Goal: Find specific page/section: Find specific page/section

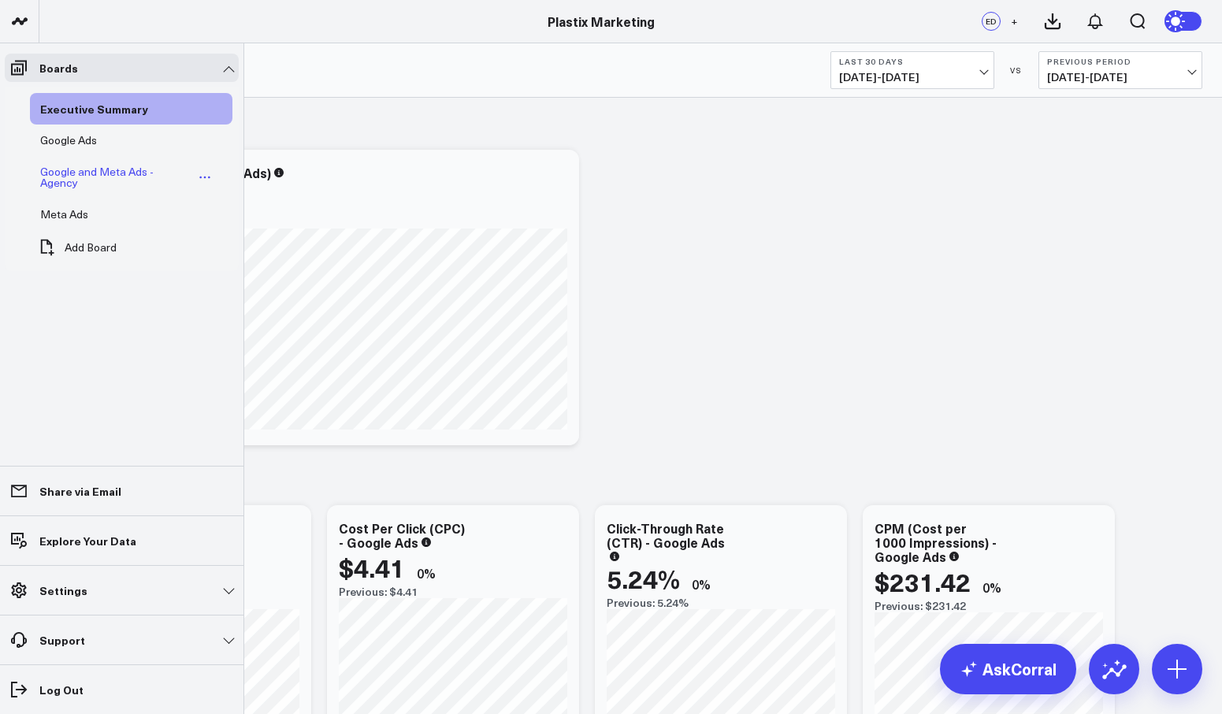
click at [96, 176] on div "Google and Meta Ads - Agency" at bounding box center [115, 177] width 158 height 30
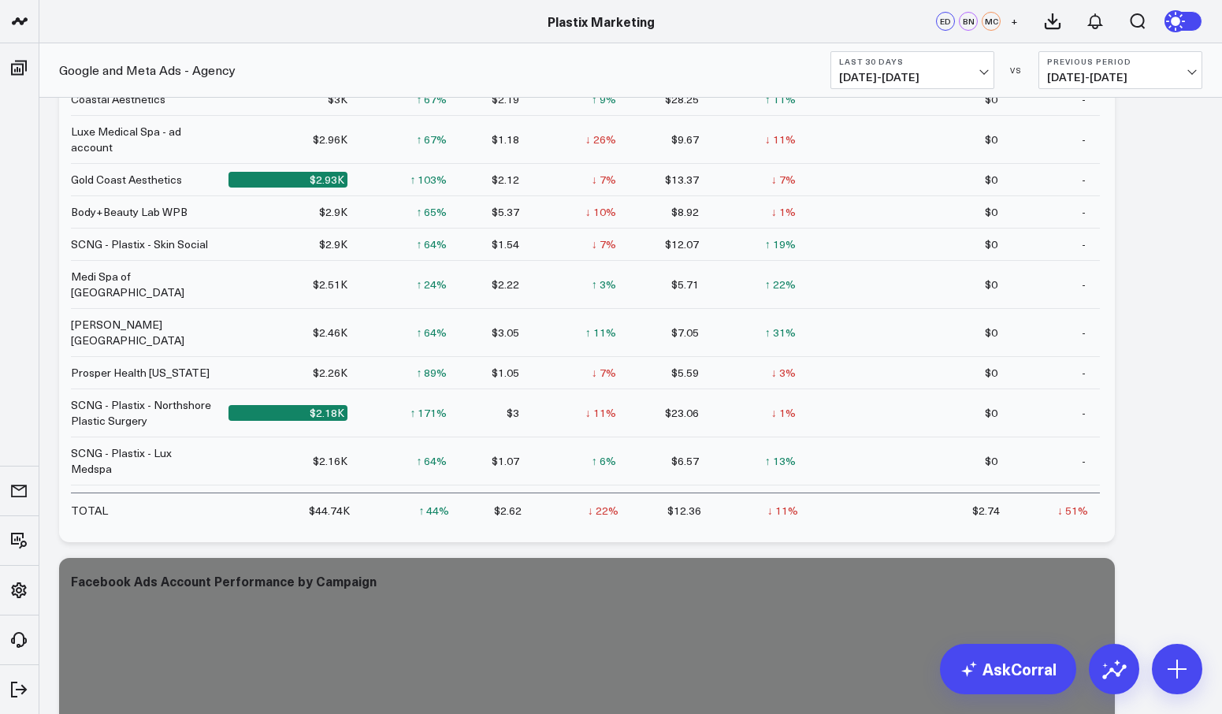
scroll to position [1740, 0]
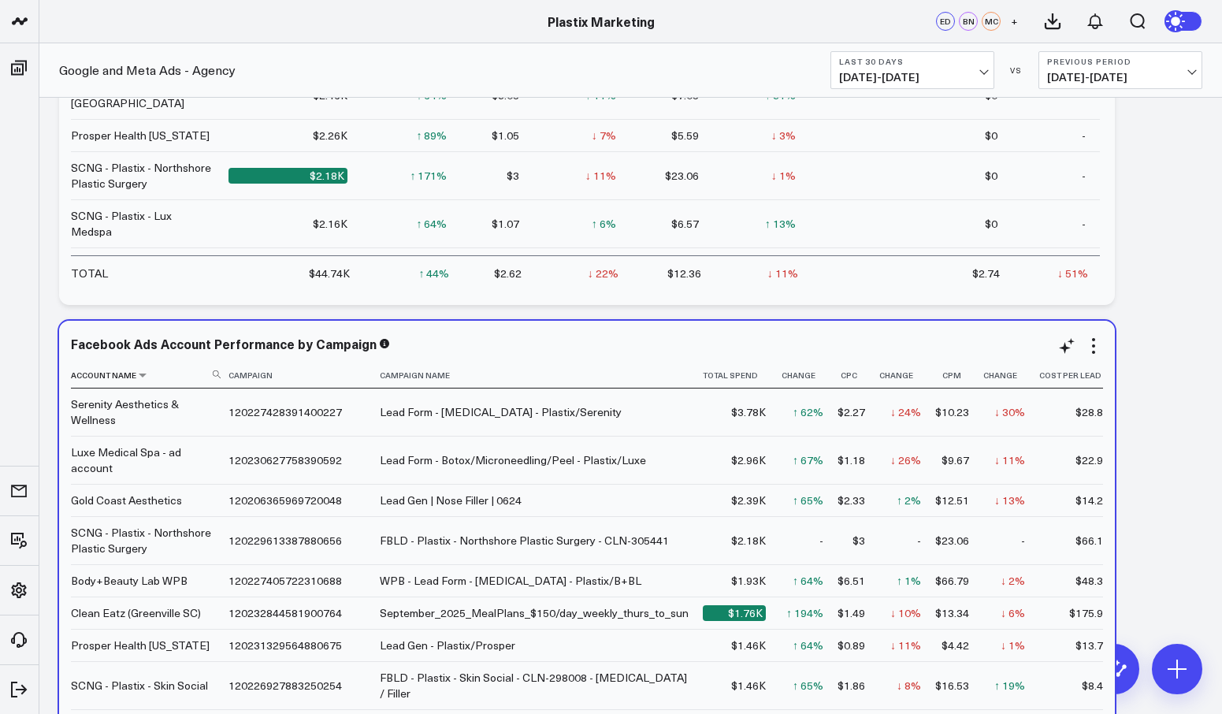
click at [120, 383] on th "Account Name" at bounding box center [150, 375] width 158 height 26
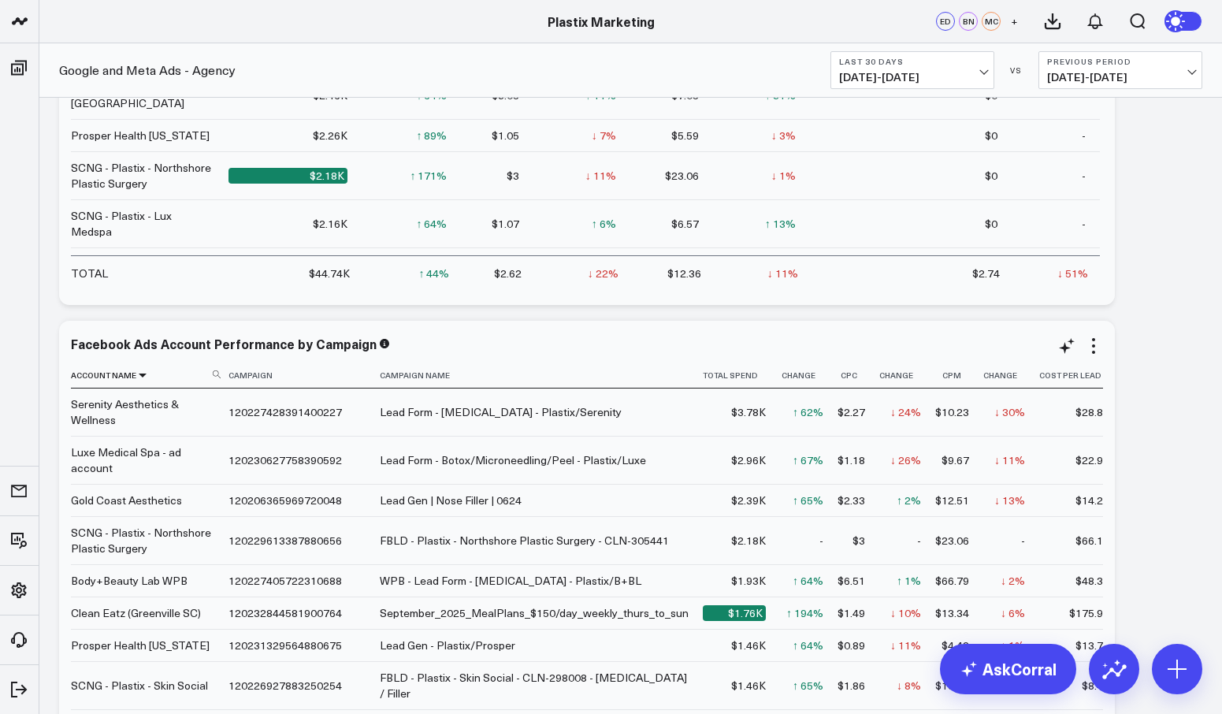
click at [139, 371] on icon at bounding box center [142, 374] width 13 height 9
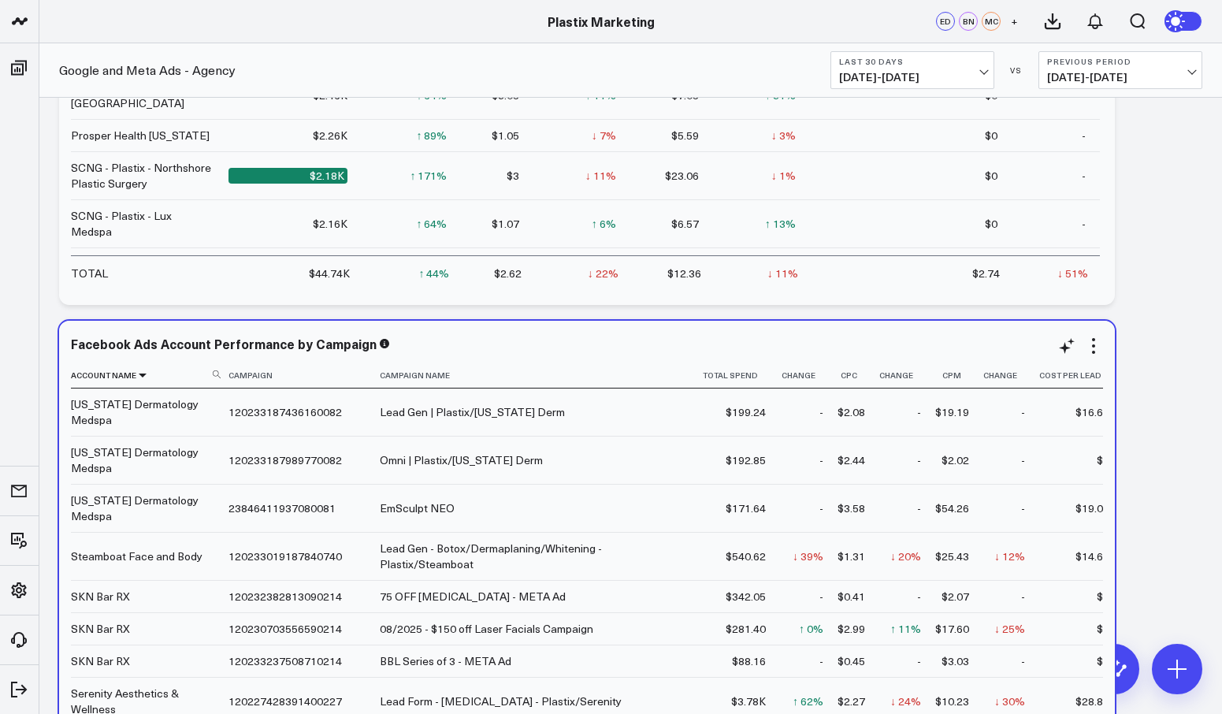
click at [140, 375] on icon at bounding box center [142, 374] width 13 height 9
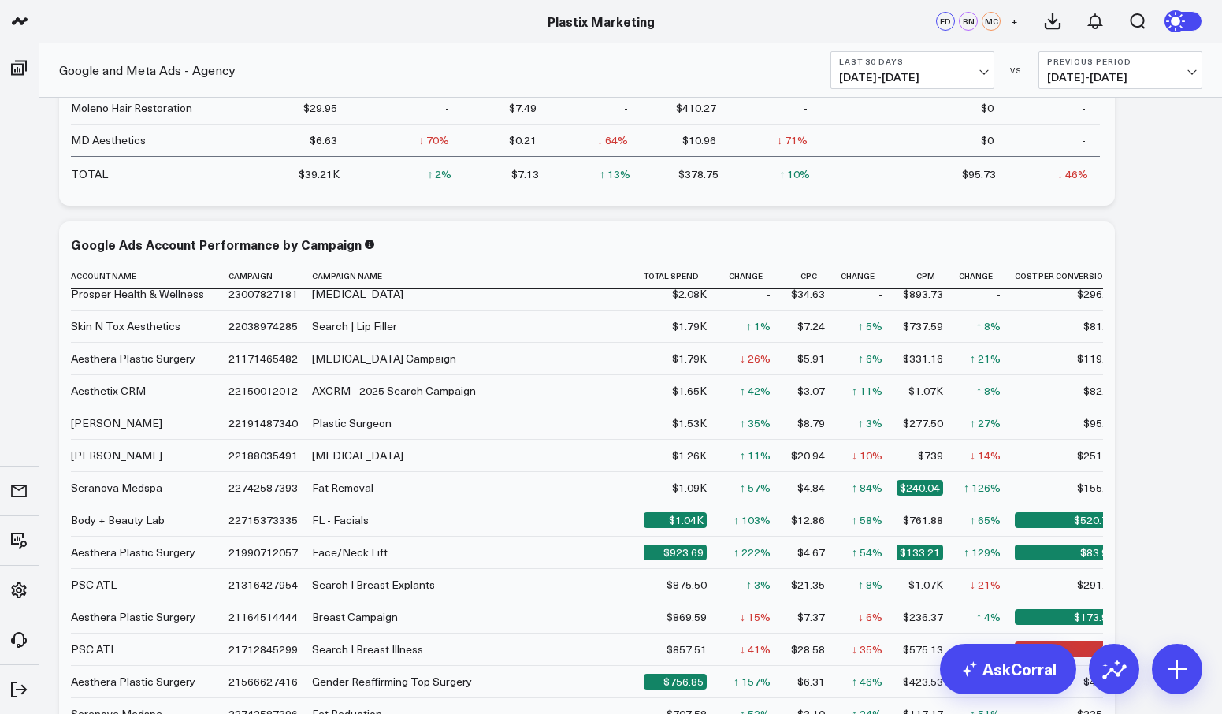
scroll to position [163, 0]
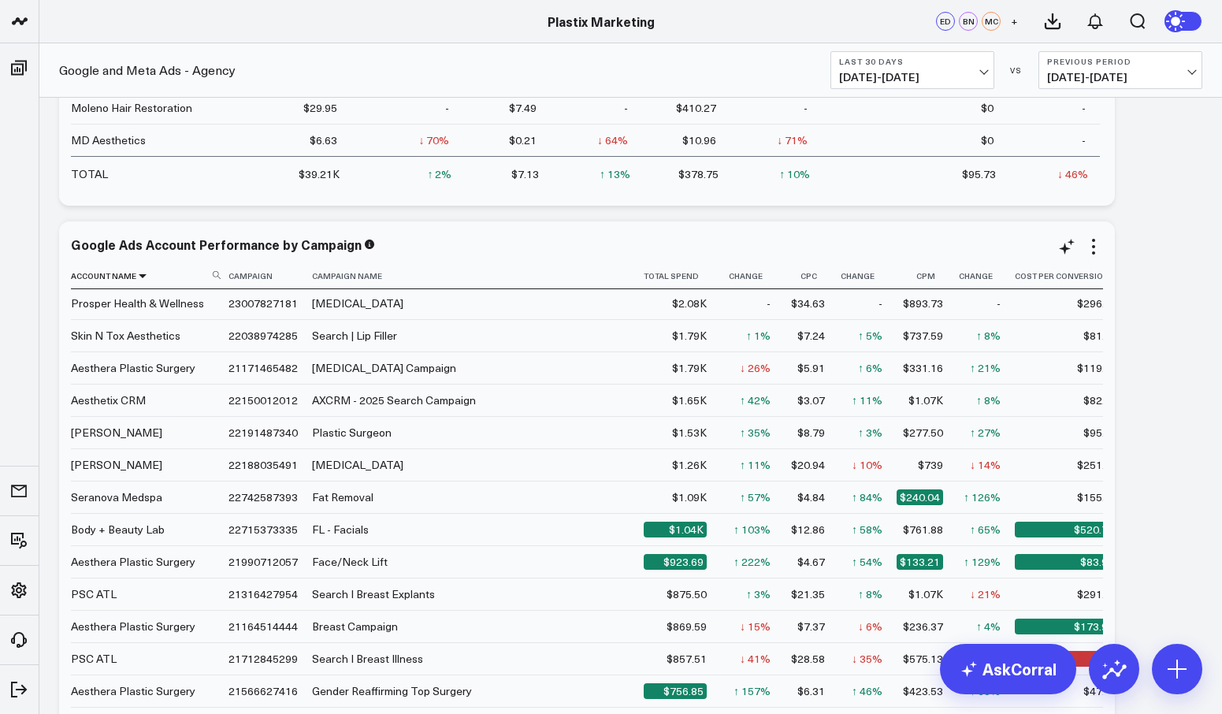
click at [140, 275] on icon at bounding box center [142, 275] width 13 height 9
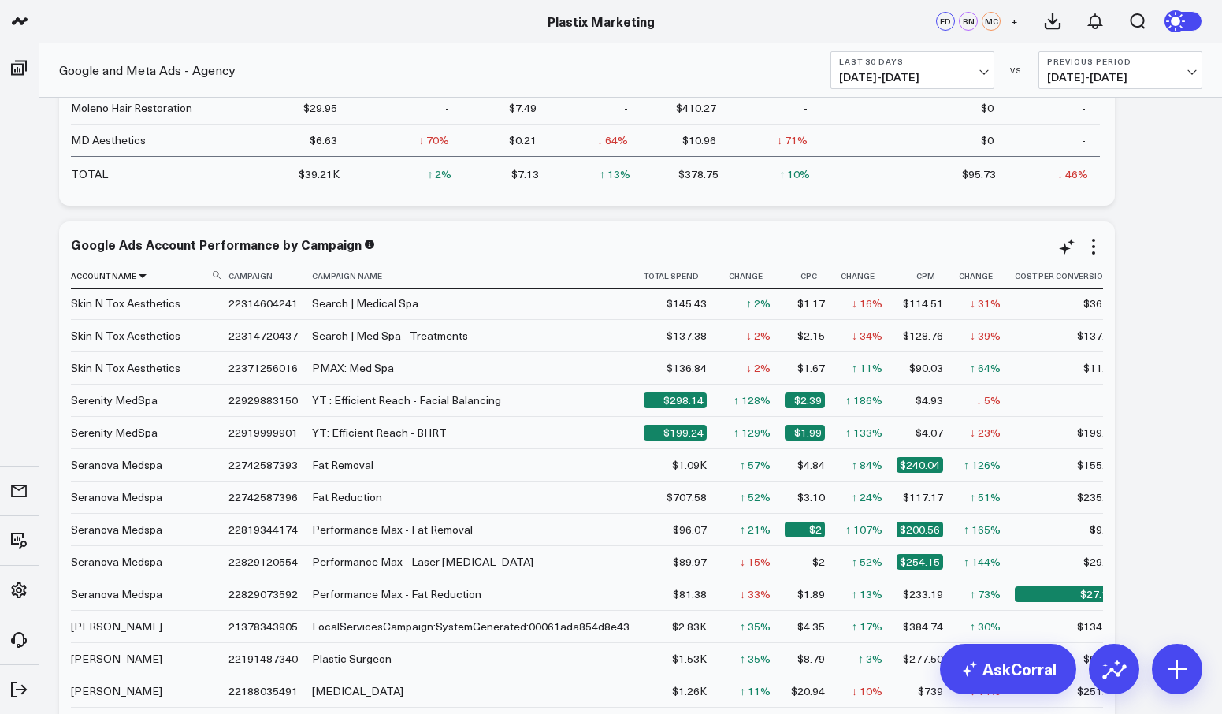
click at [142, 273] on icon at bounding box center [142, 275] width 13 height 9
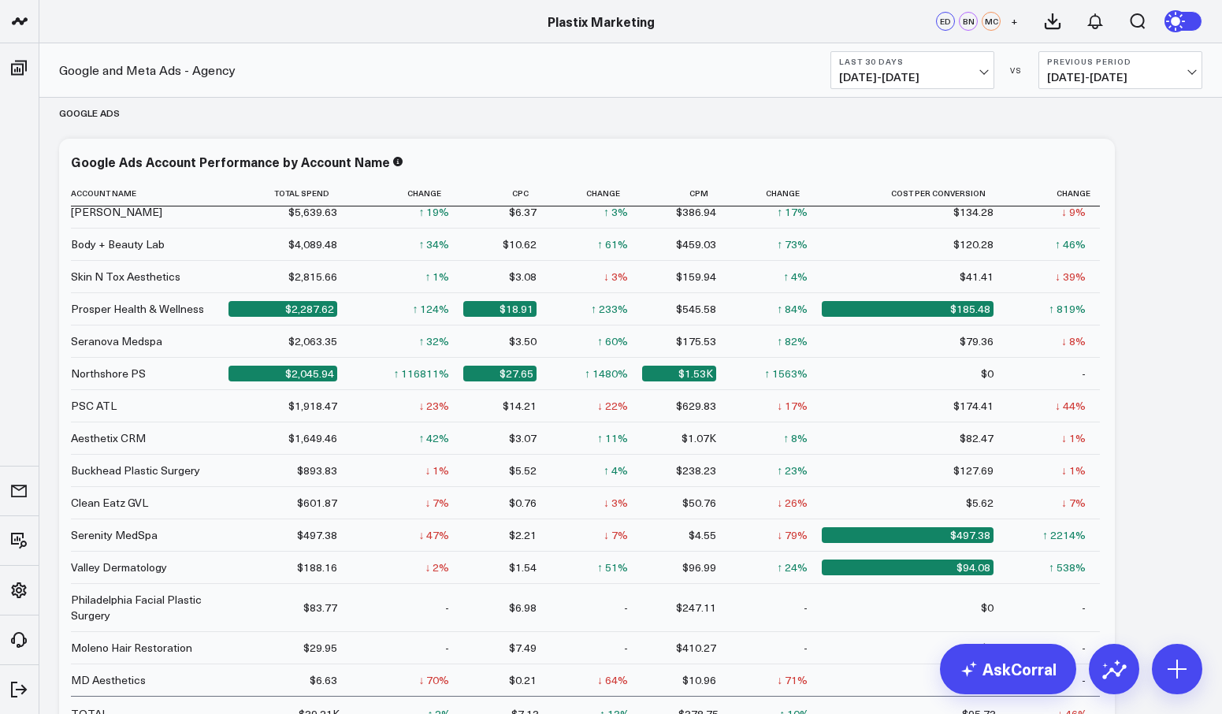
scroll to position [0, 0]
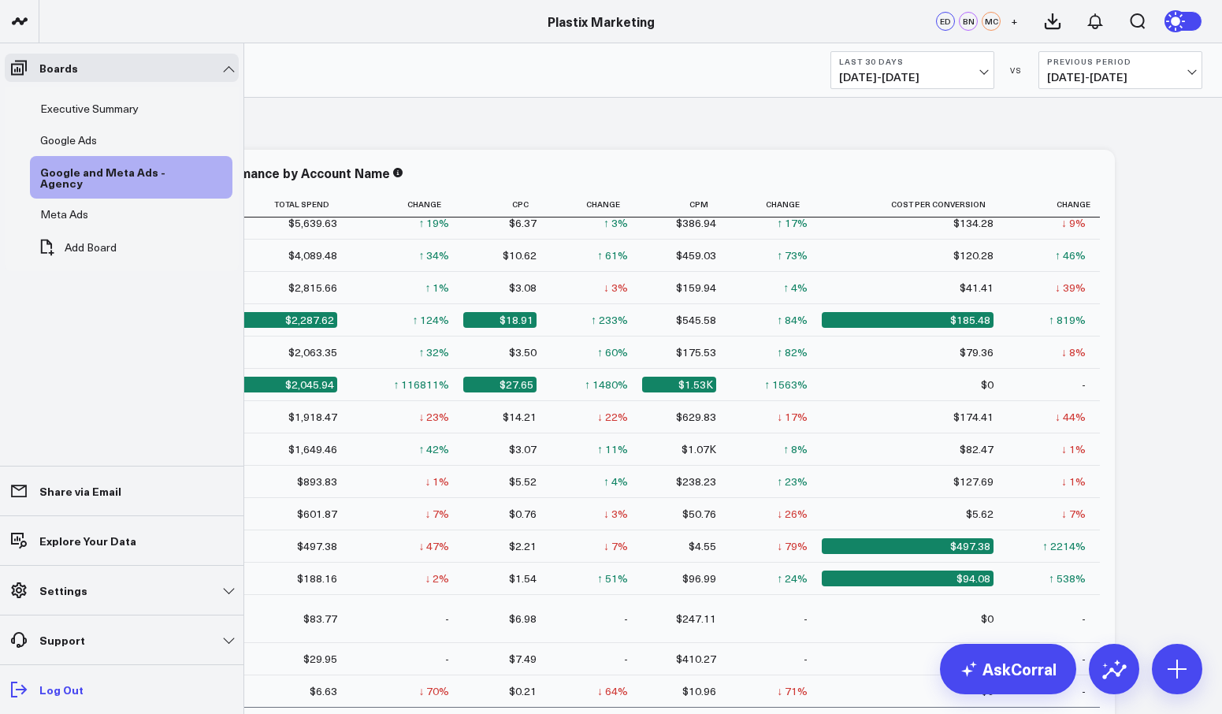
click at [42, 684] on p "Log Out" at bounding box center [61, 689] width 44 height 13
